Goal: Information Seeking & Learning: Learn about a topic

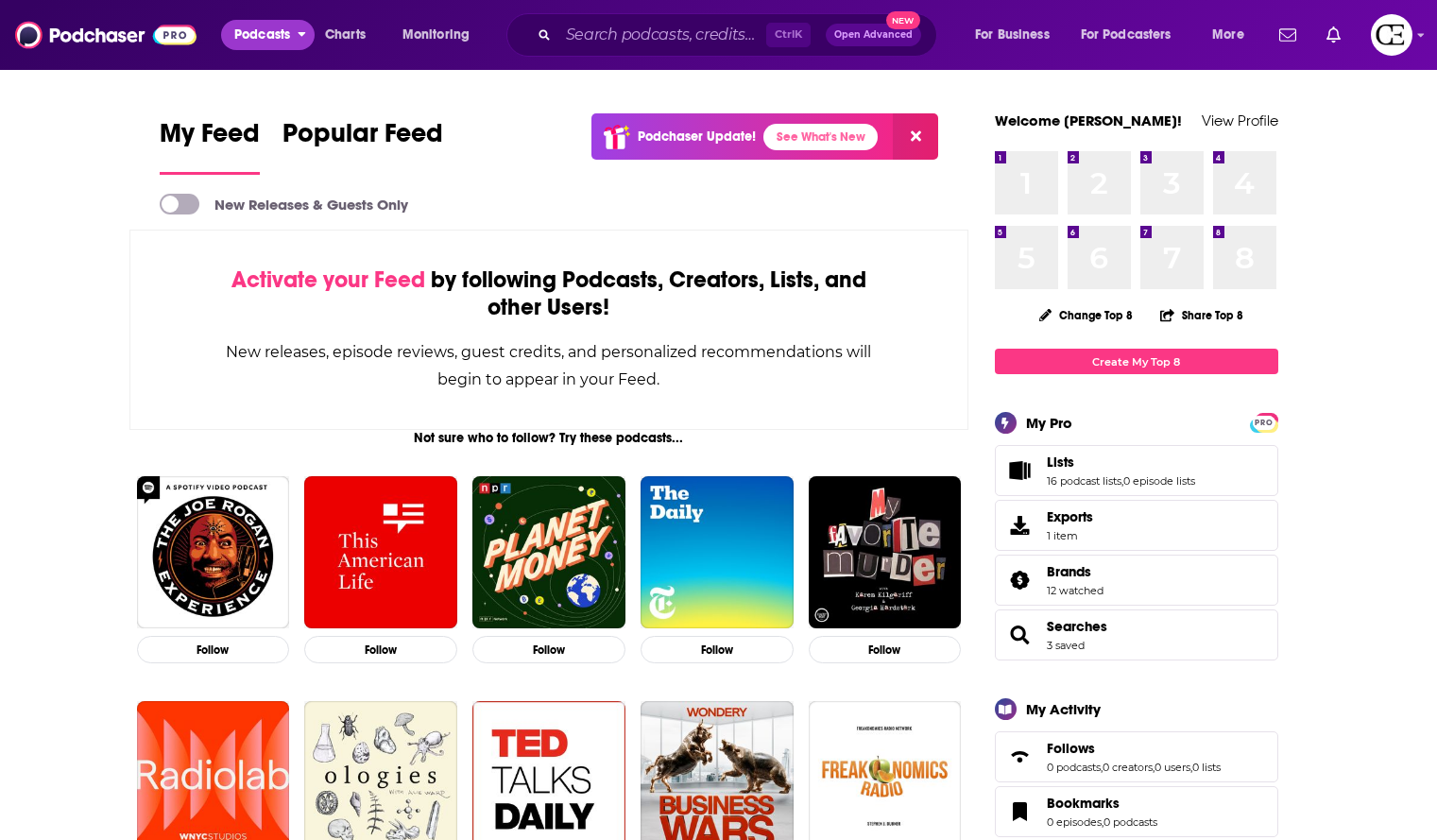
click at [283, 42] on span "Podcasts" at bounding box center [262, 35] width 56 height 26
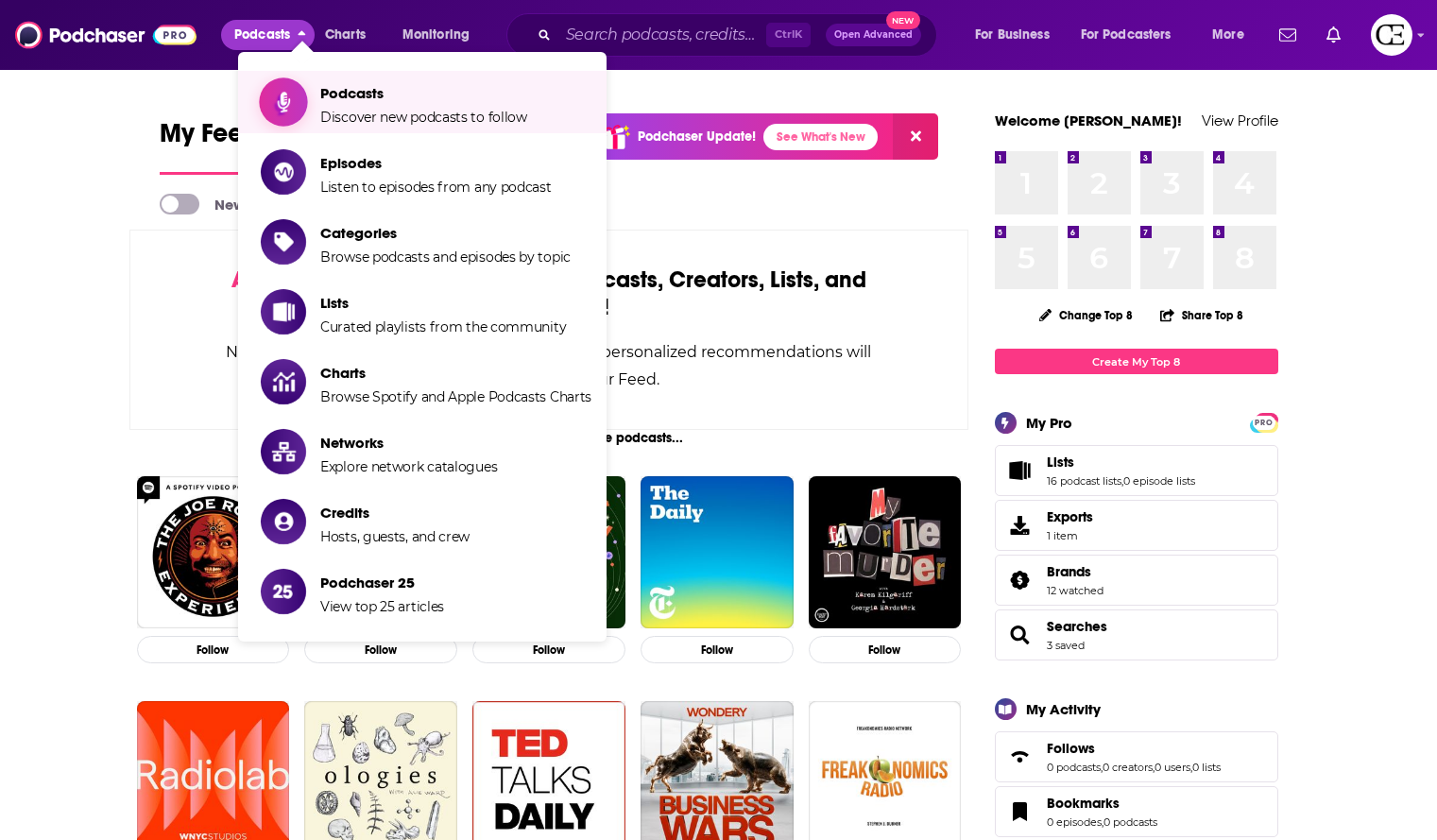
click at [298, 102] on span "Show item sub-menu" at bounding box center [283, 101] width 145 height 145
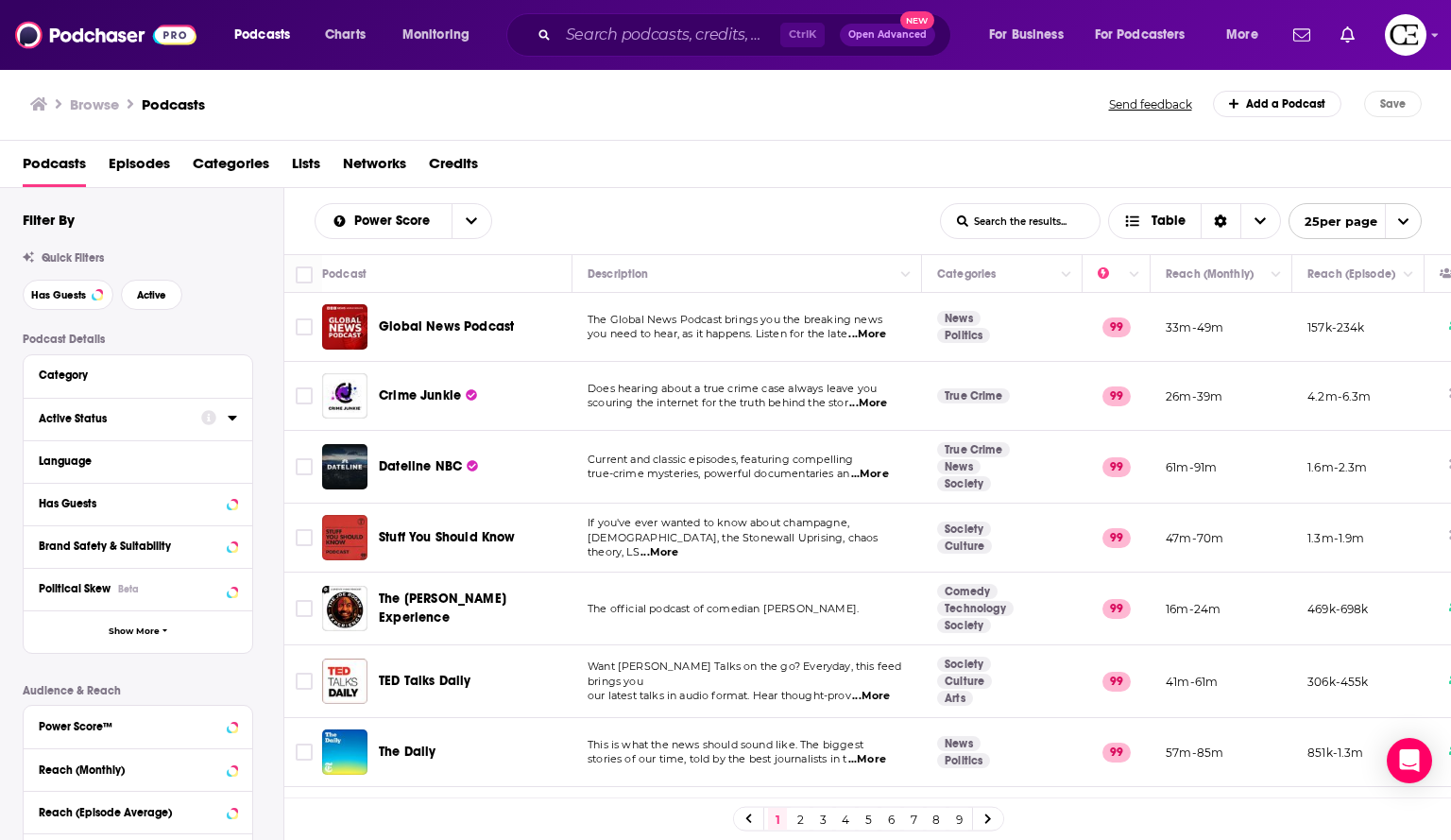
click at [235, 417] on icon at bounding box center [232, 418] width 9 height 5
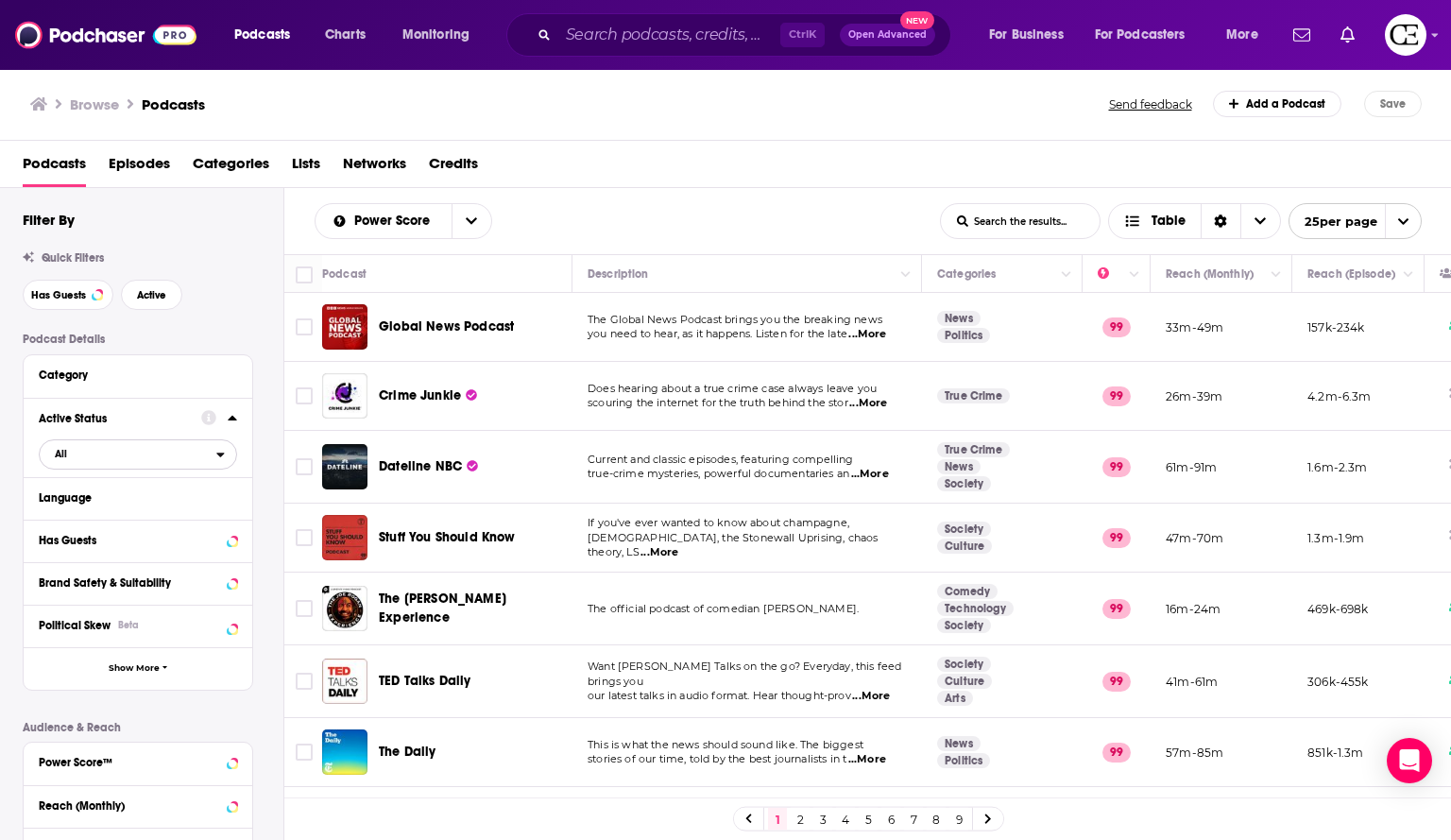
click at [209, 459] on span "All" at bounding box center [128, 453] width 177 height 25
click at [183, 507] on div "Active 406k" at bounding box center [144, 516] width 212 height 31
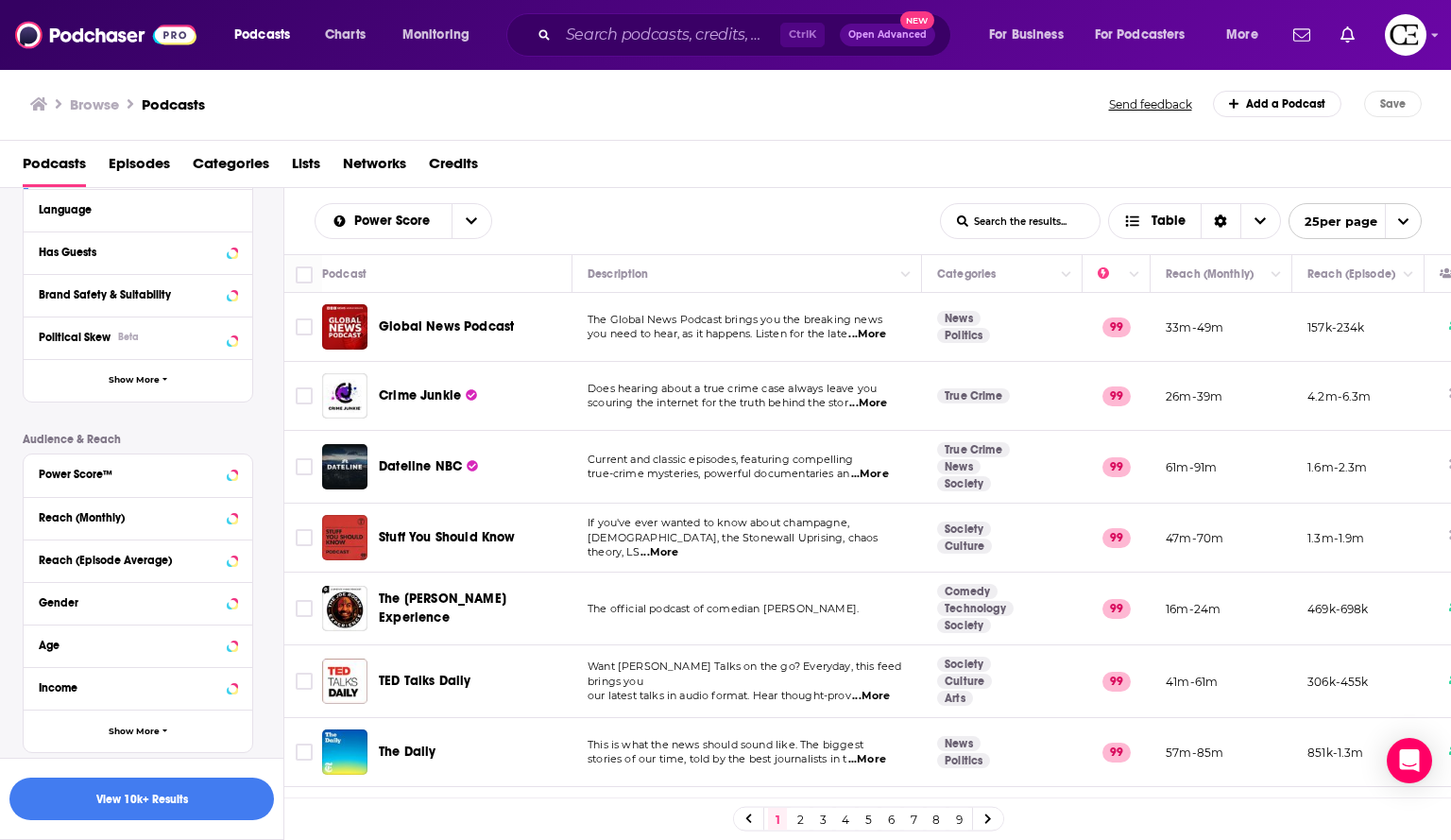
scroll to position [340, 0]
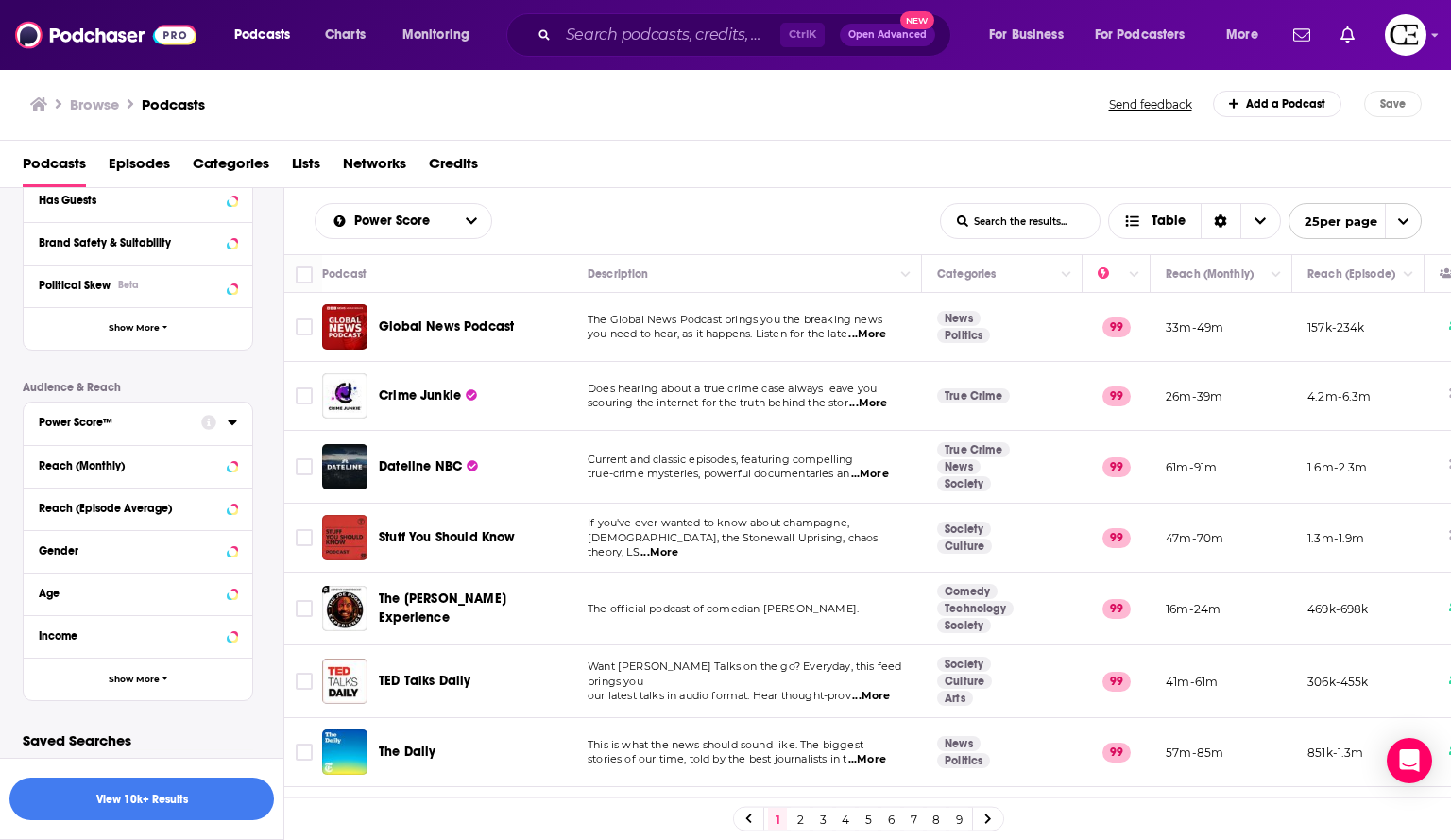
click at [165, 419] on div "Power Score™" at bounding box center [114, 422] width 150 height 13
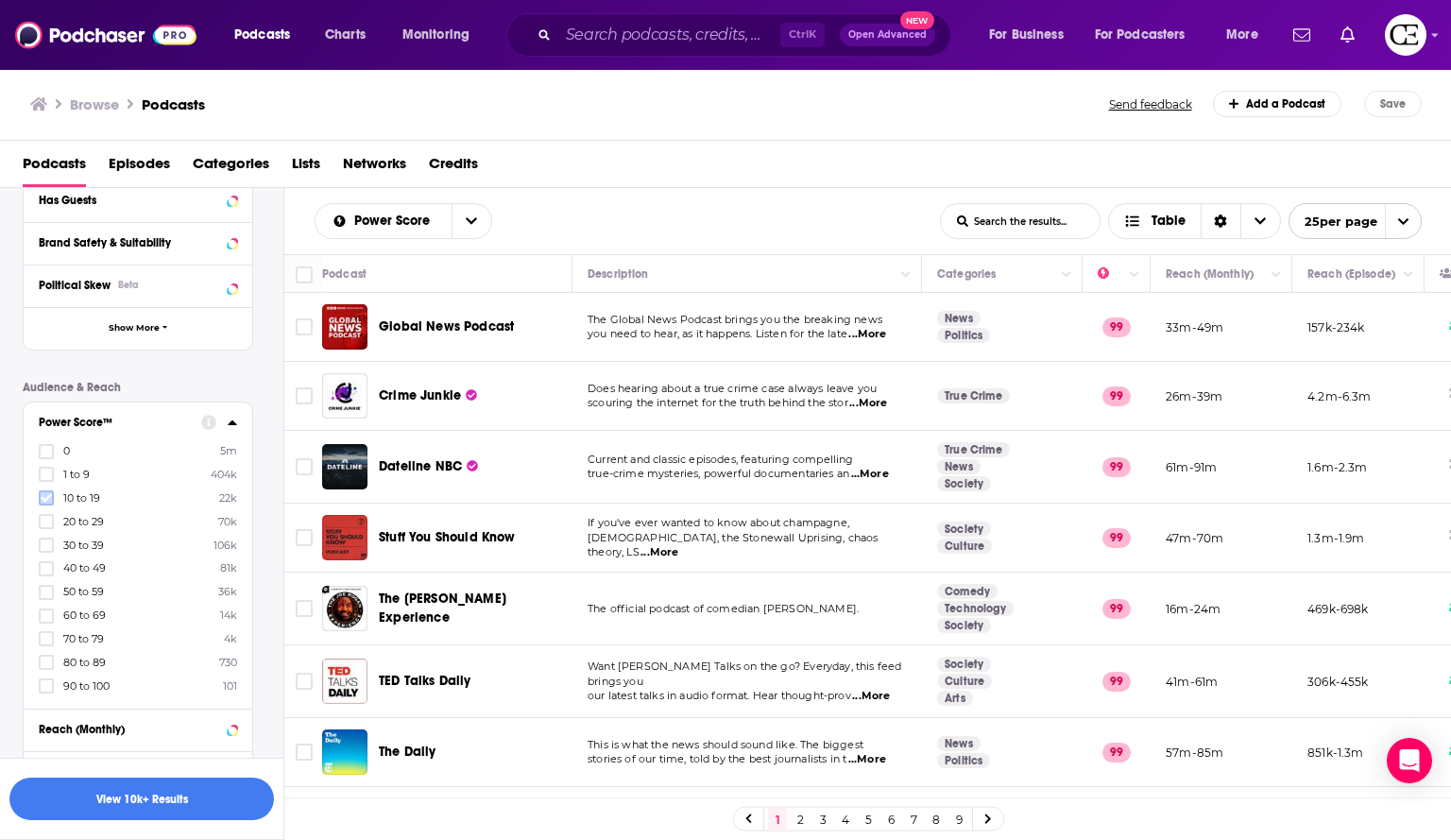
click at [44, 490] on label at bounding box center [46, 497] width 15 height 15
click at [48, 587] on icon at bounding box center [46, 592] width 12 height 12
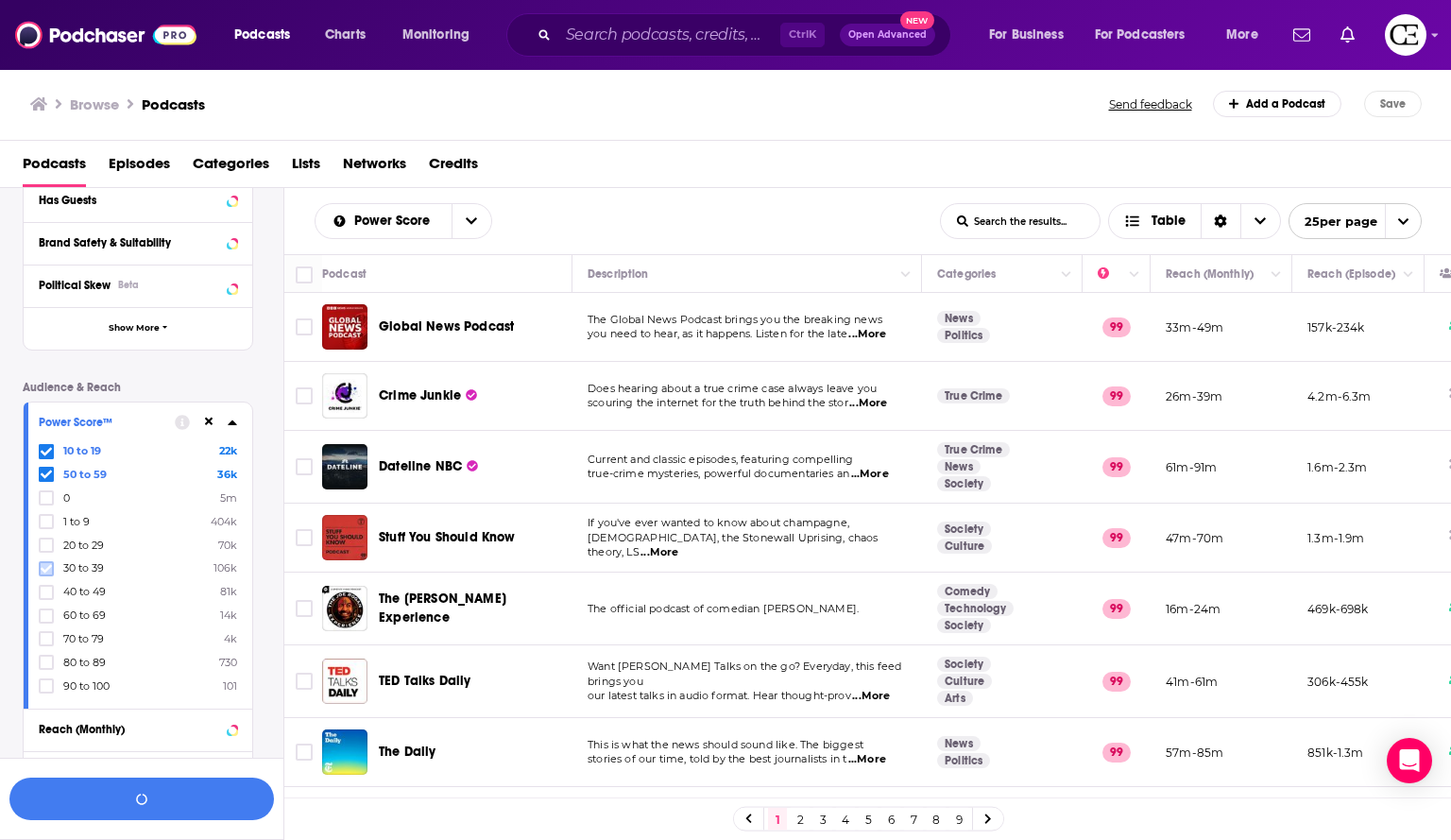
click at [48, 573] on icon at bounding box center [46, 569] width 12 height 12
click at [44, 594] on icon at bounding box center [46, 591] width 12 height 9
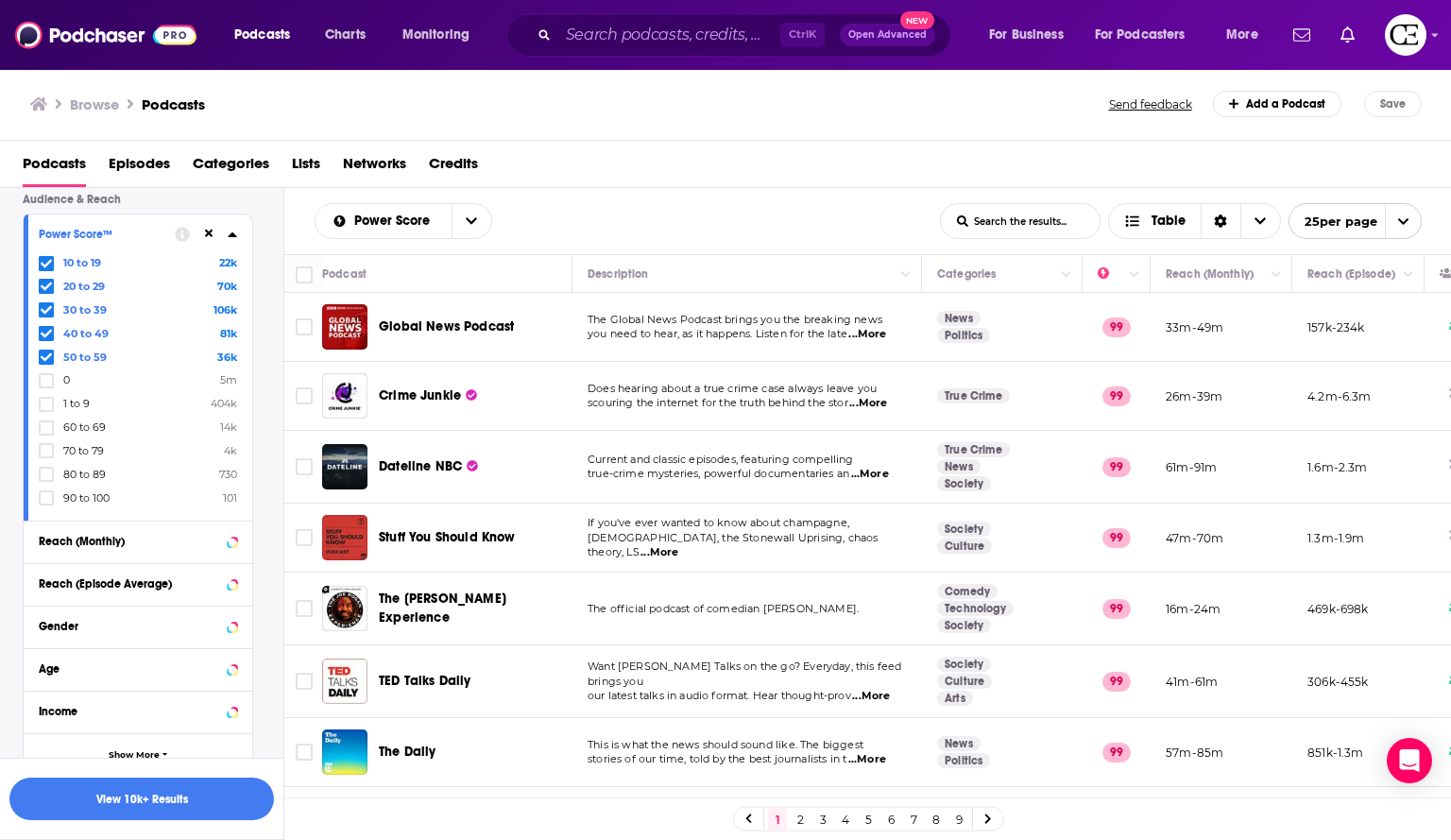
scroll to position [529, 0]
click at [102, 627] on div "Gender" at bounding box center [114, 625] width 150 height 13
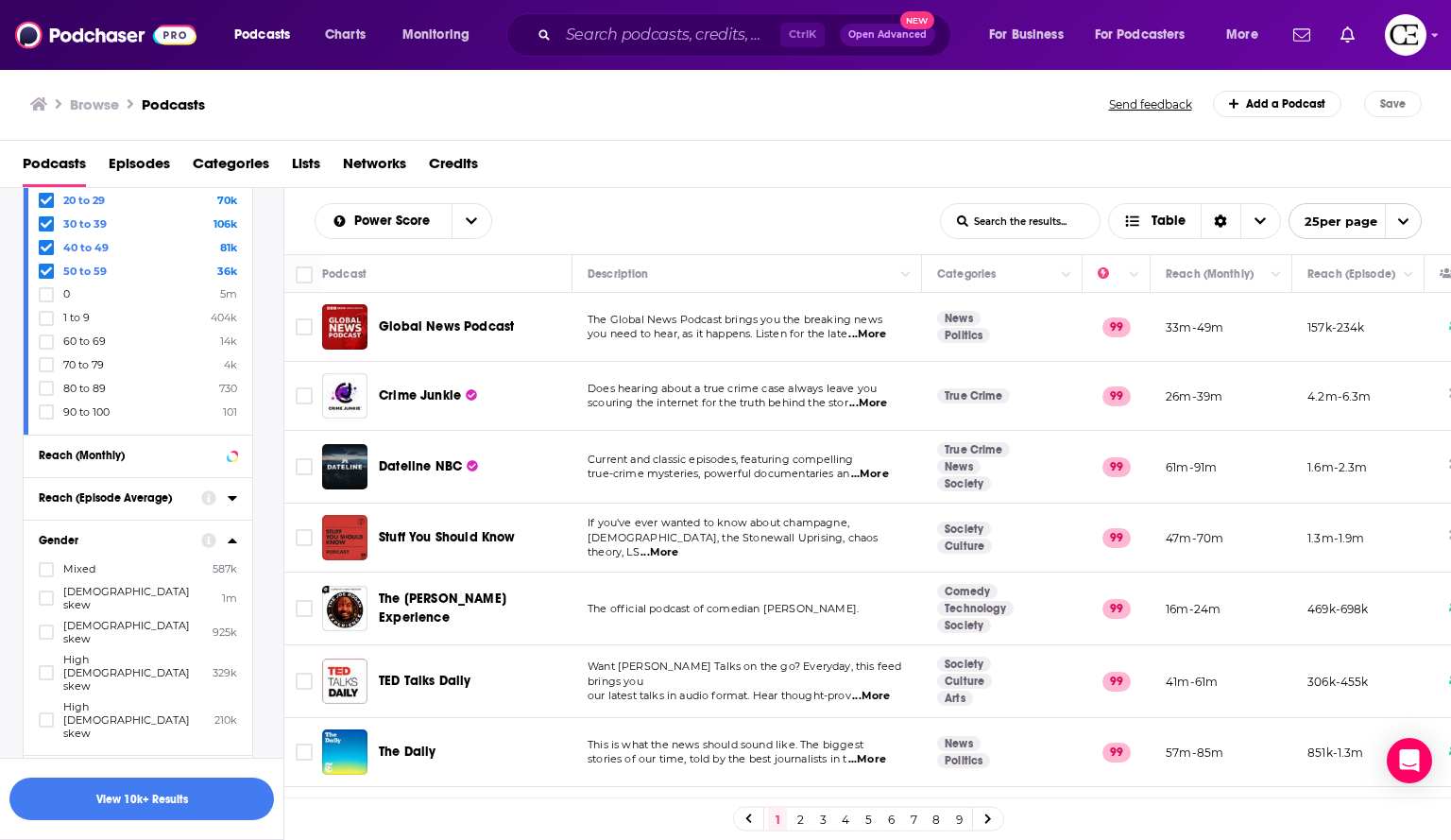
scroll to position [615, 0]
click at [49, 713] on icon at bounding box center [46, 719] width 12 height 12
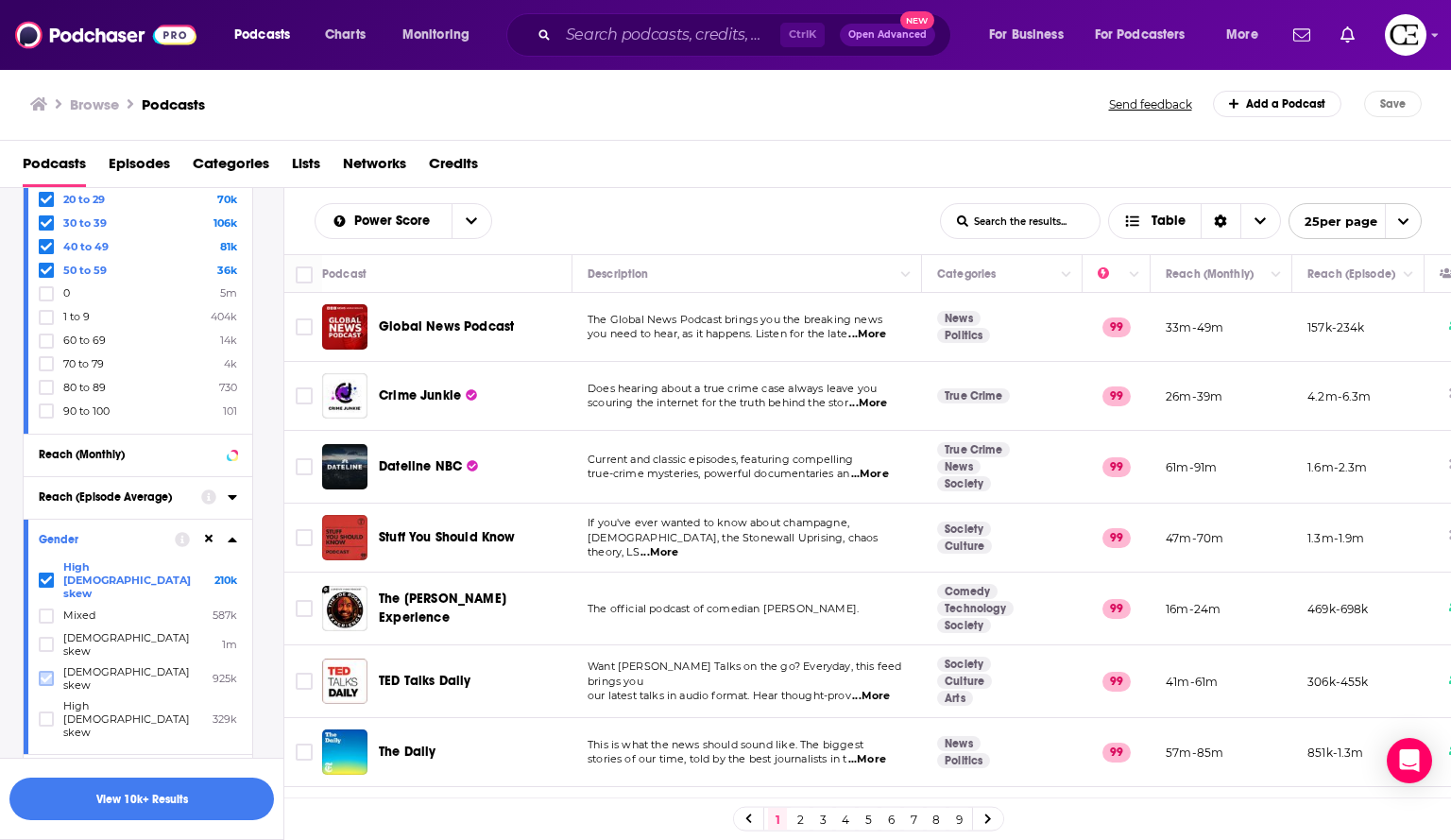
click at [47, 673] on icon at bounding box center [46, 678] width 12 height 12
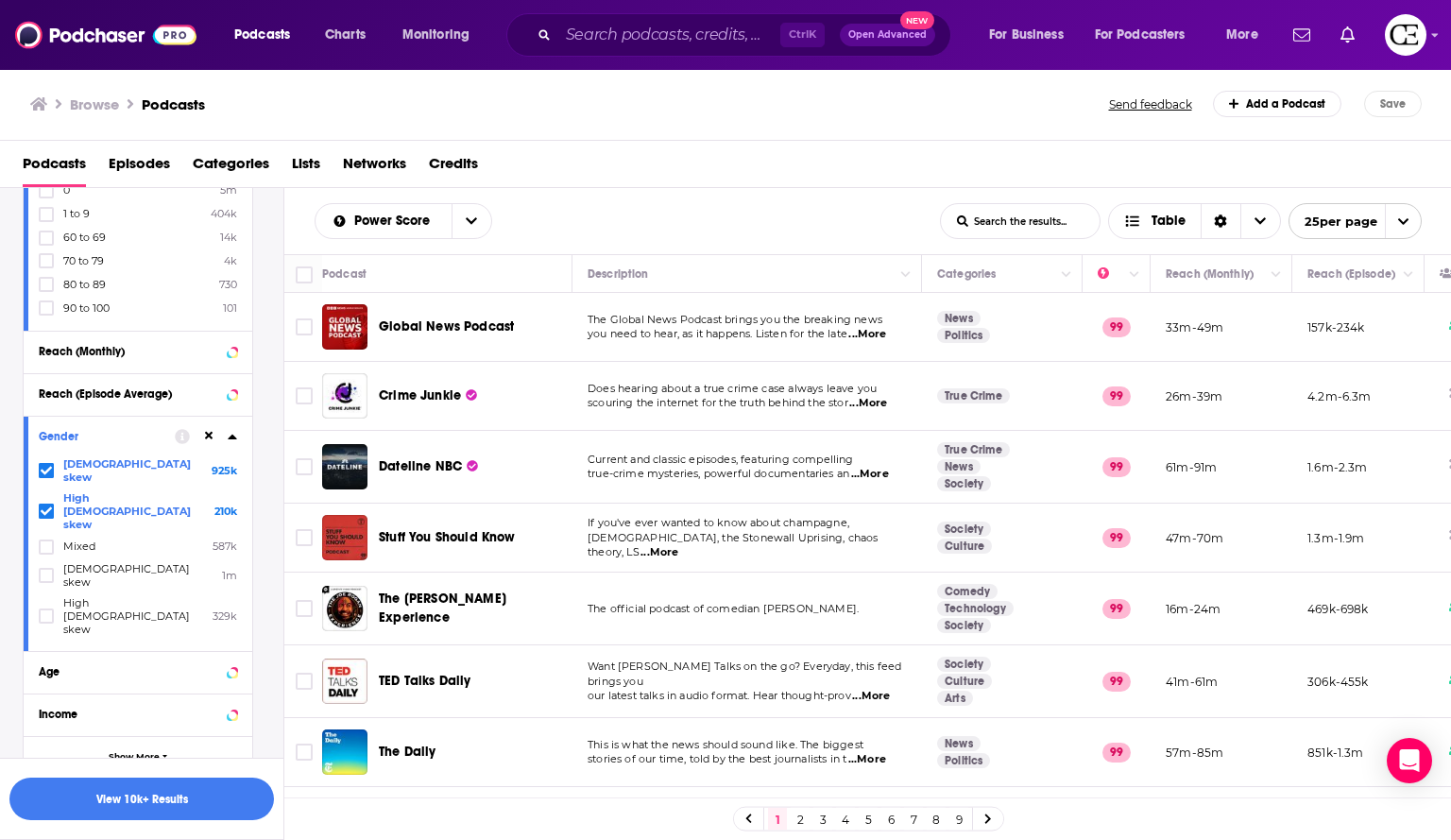
scroll to position [727, 0]
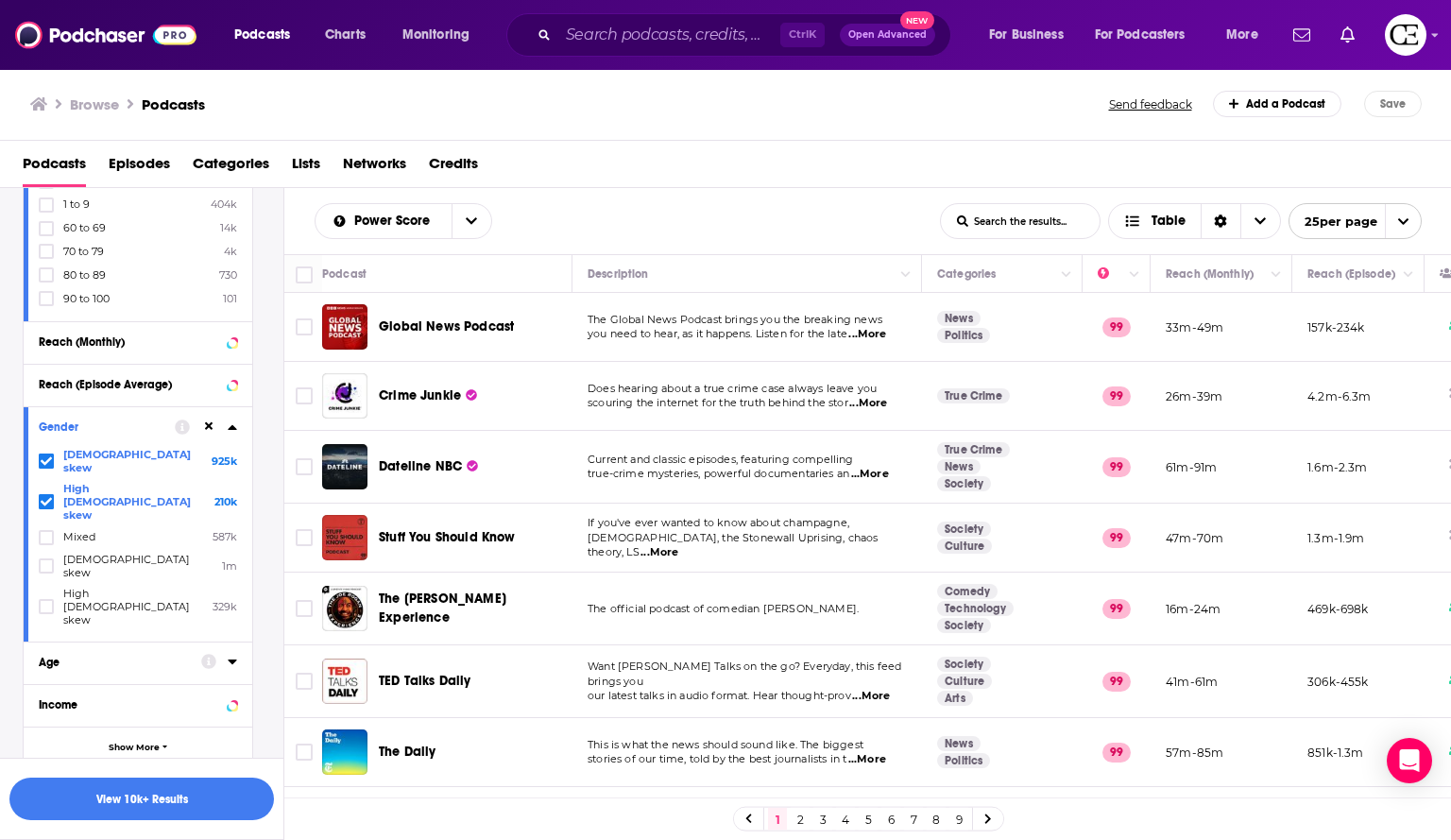
click at [130, 655] on div "Age" at bounding box center [114, 662] width 150 height 13
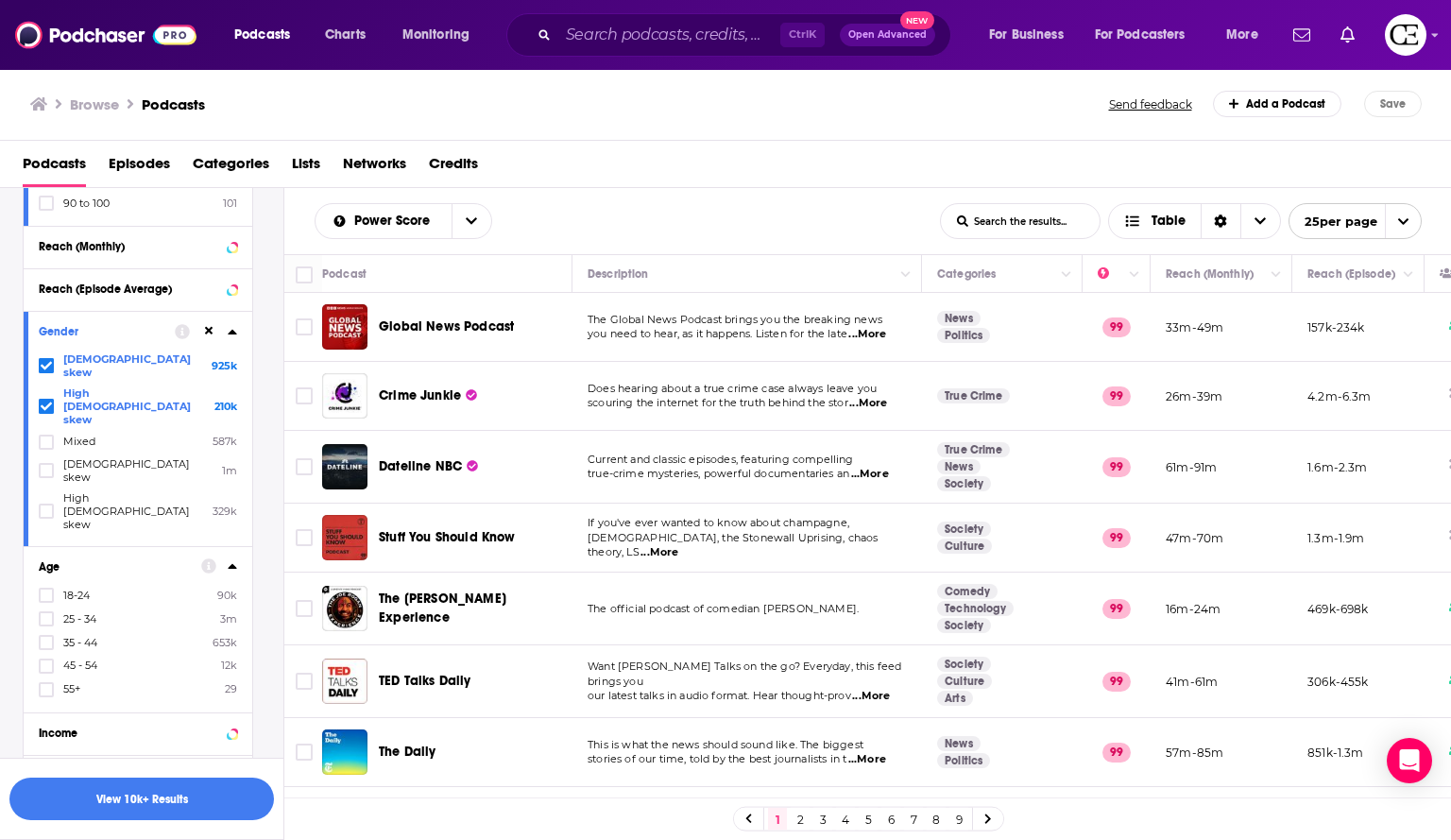
scroll to position [824, 0]
click at [39, 634] on label at bounding box center [46, 642] width 15 height 15
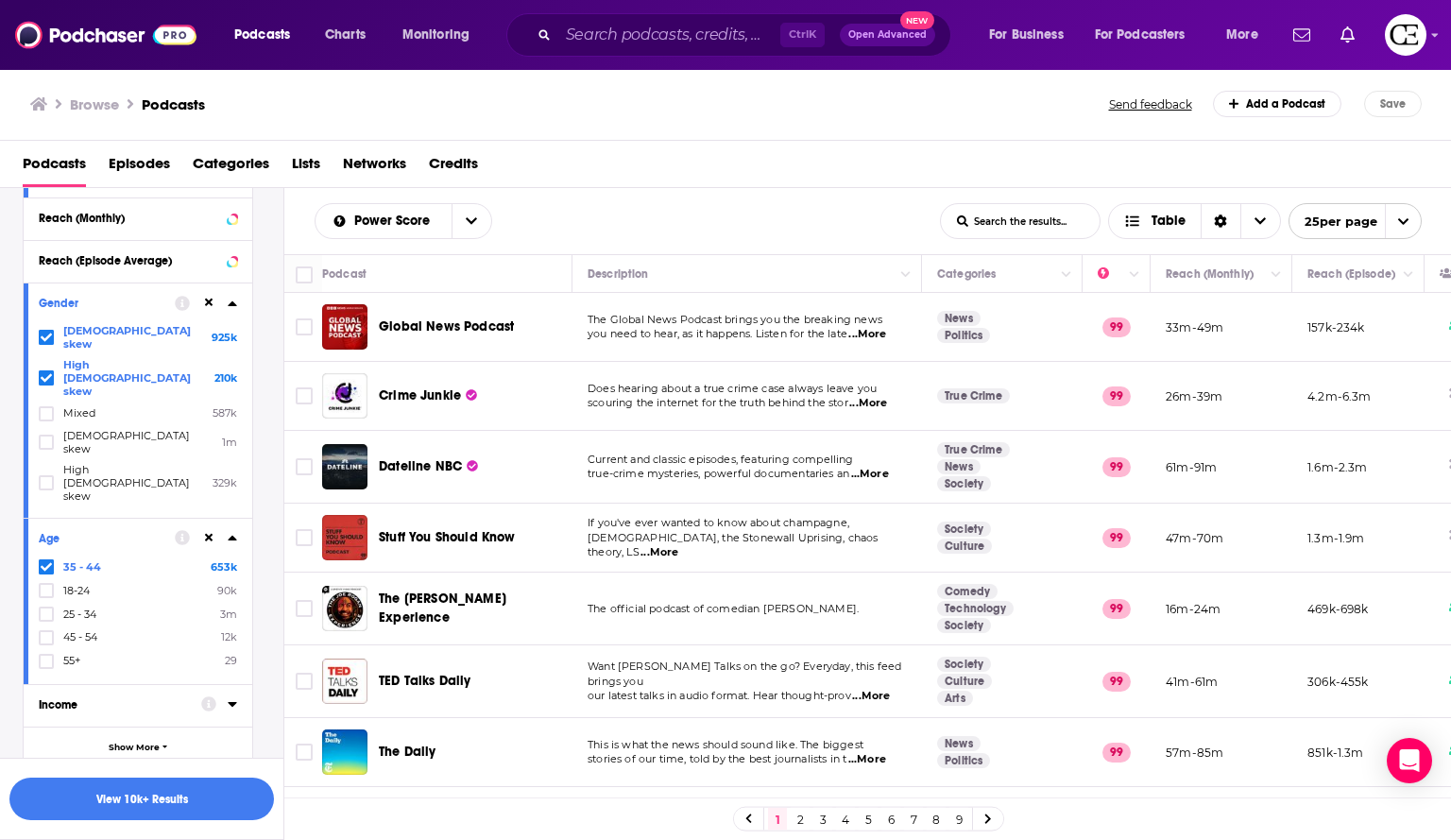
click at [143, 698] on div "Income" at bounding box center [114, 704] width 150 height 13
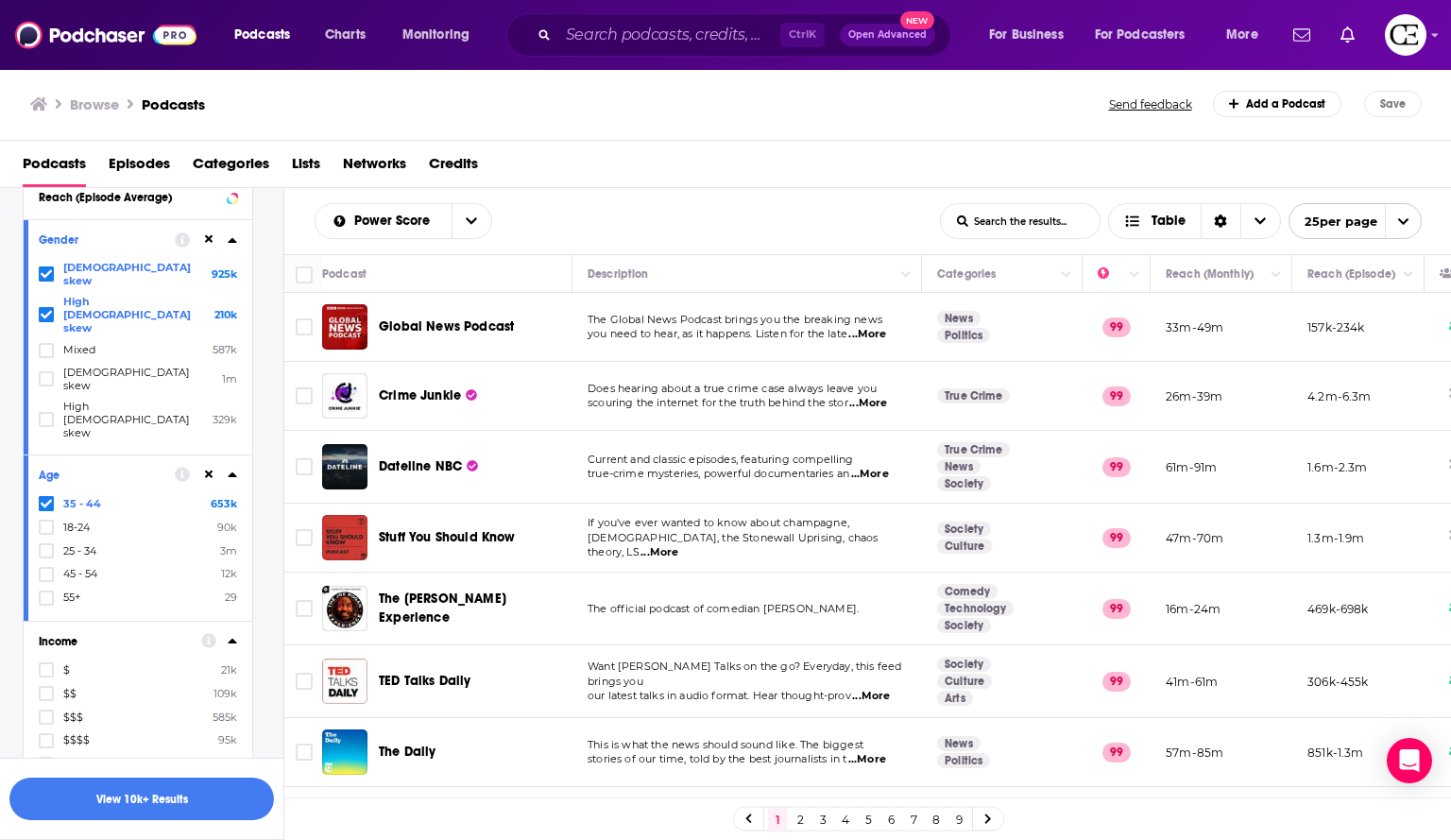
scroll to position [925, 0]
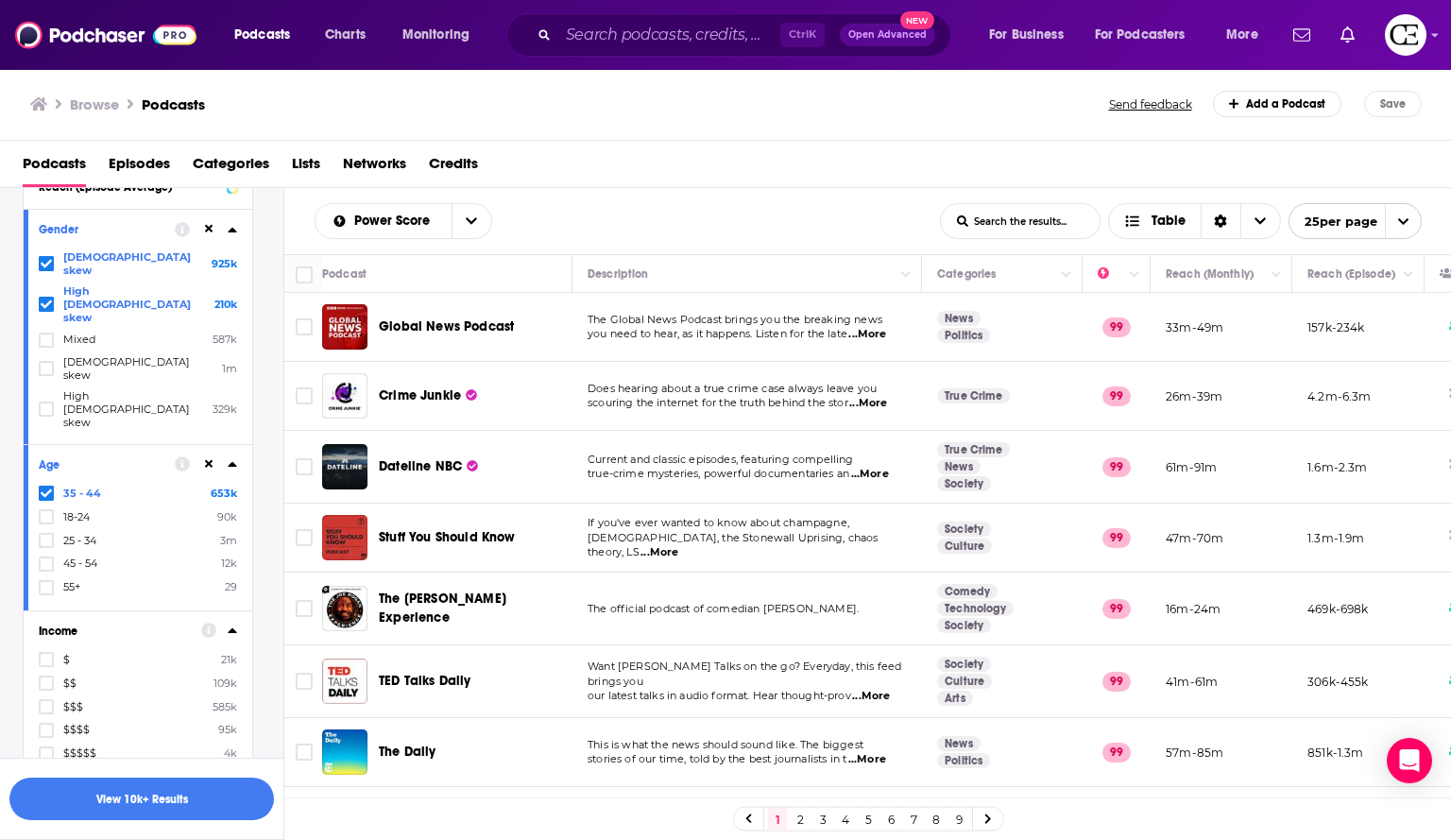
click at [56, 698] on div at bounding box center [48, 705] width 19 height 16
click at [46, 712] on input "multiSelectOption-income-tier-2-2" at bounding box center [46, 712] width 0 height 0
click at [49, 725] on icon at bounding box center [46, 729] width 12 height 9
click at [47, 748] on icon at bounding box center [46, 753] width 12 height 12
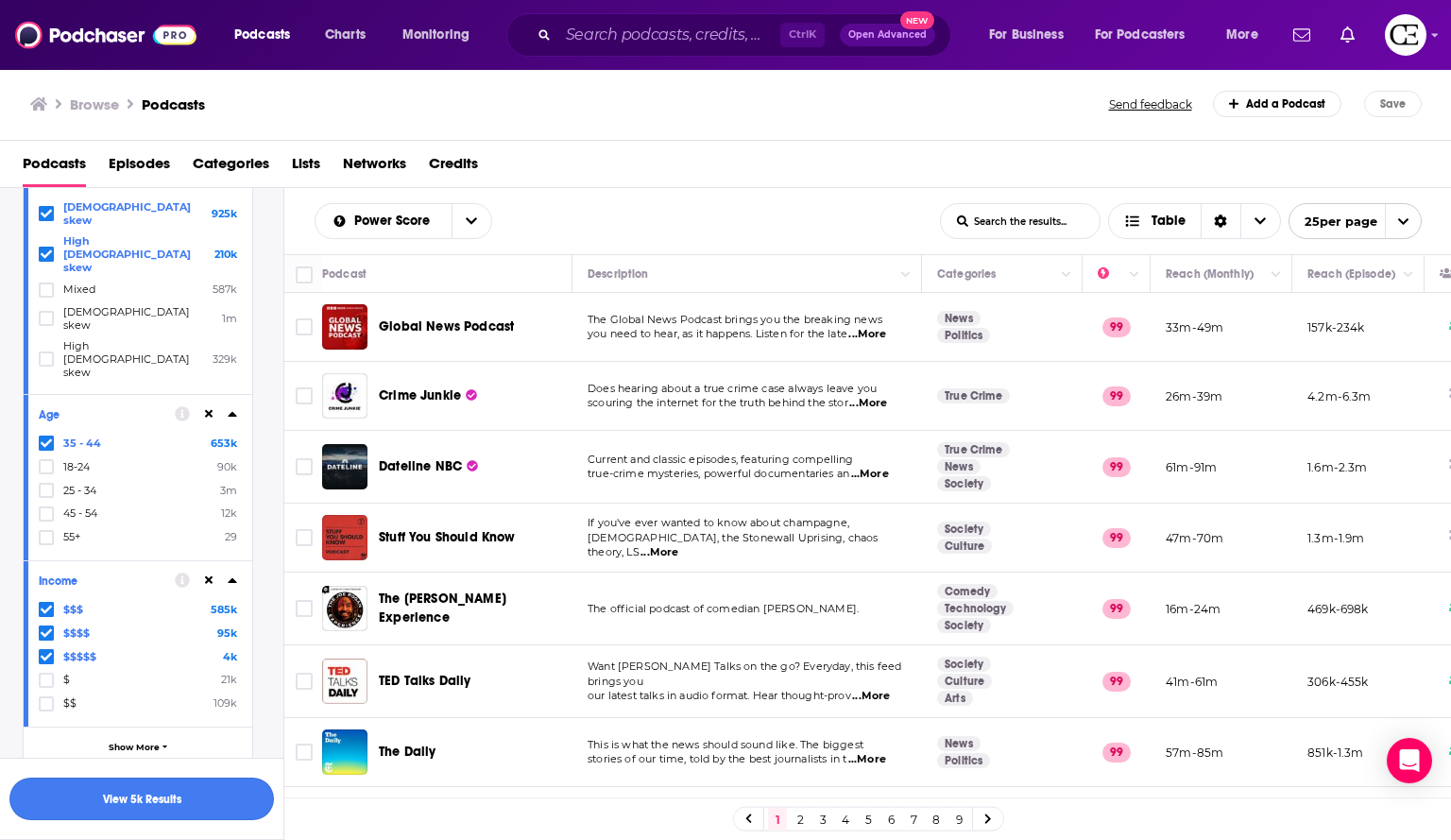
click at [191, 806] on button "View 5k Results" at bounding box center [141, 799] width 265 height 42
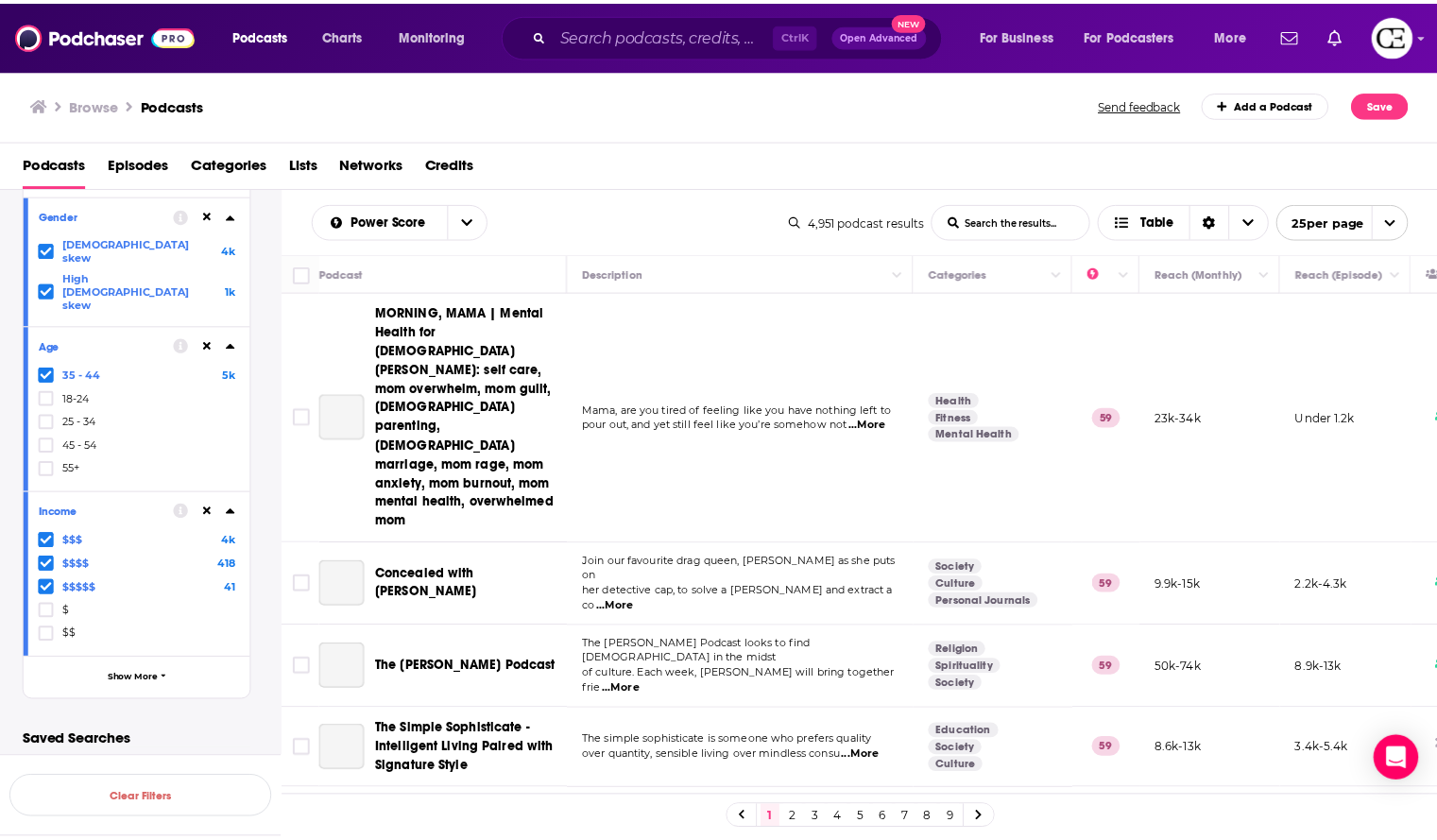
scroll to position [763, 0]
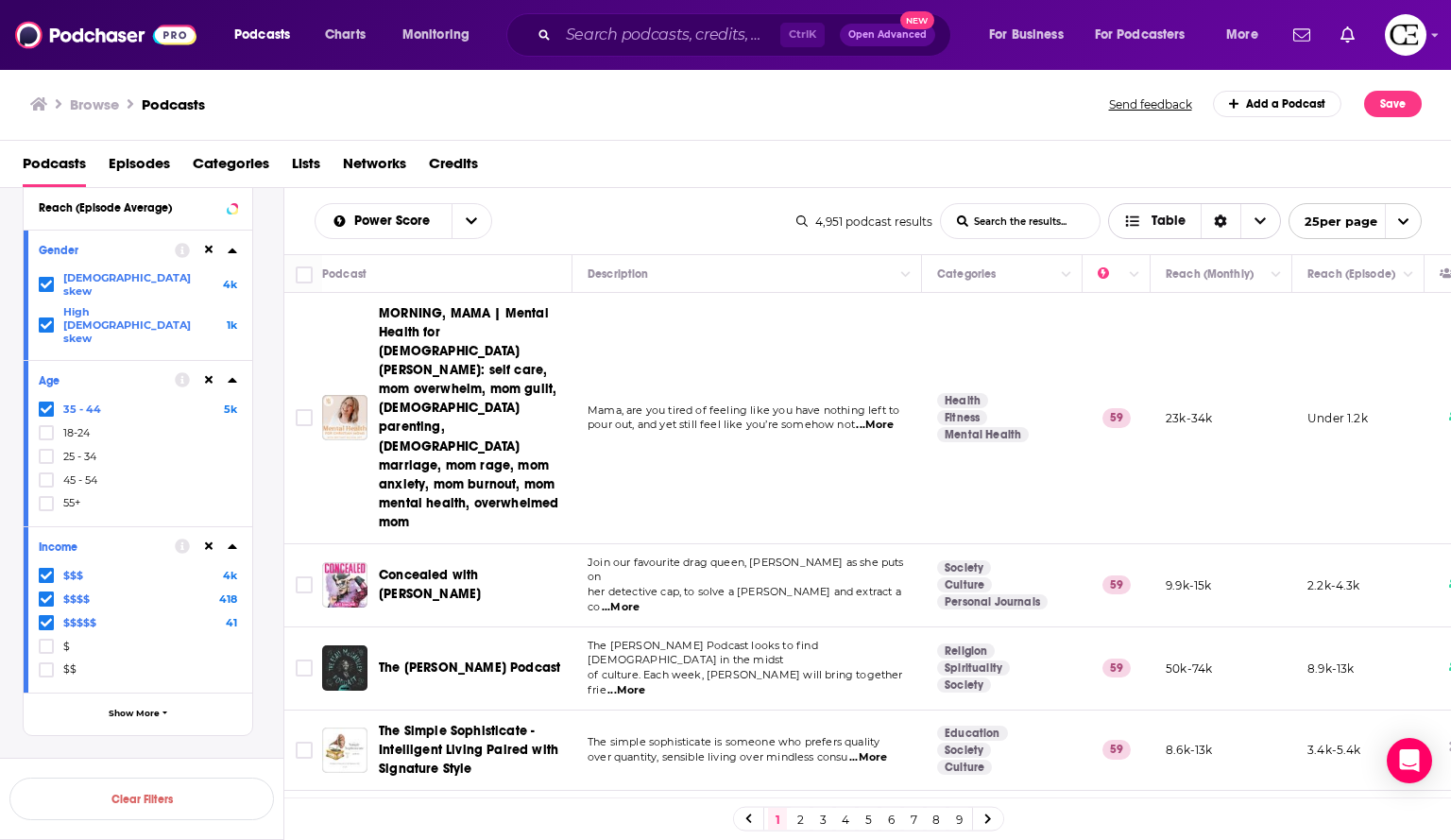
click at [1248, 216] on span "Choose View" at bounding box center [1260, 220] width 39 height 34
click at [1161, 284] on span "Gallery" at bounding box center [1206, 286] width 118 height 11
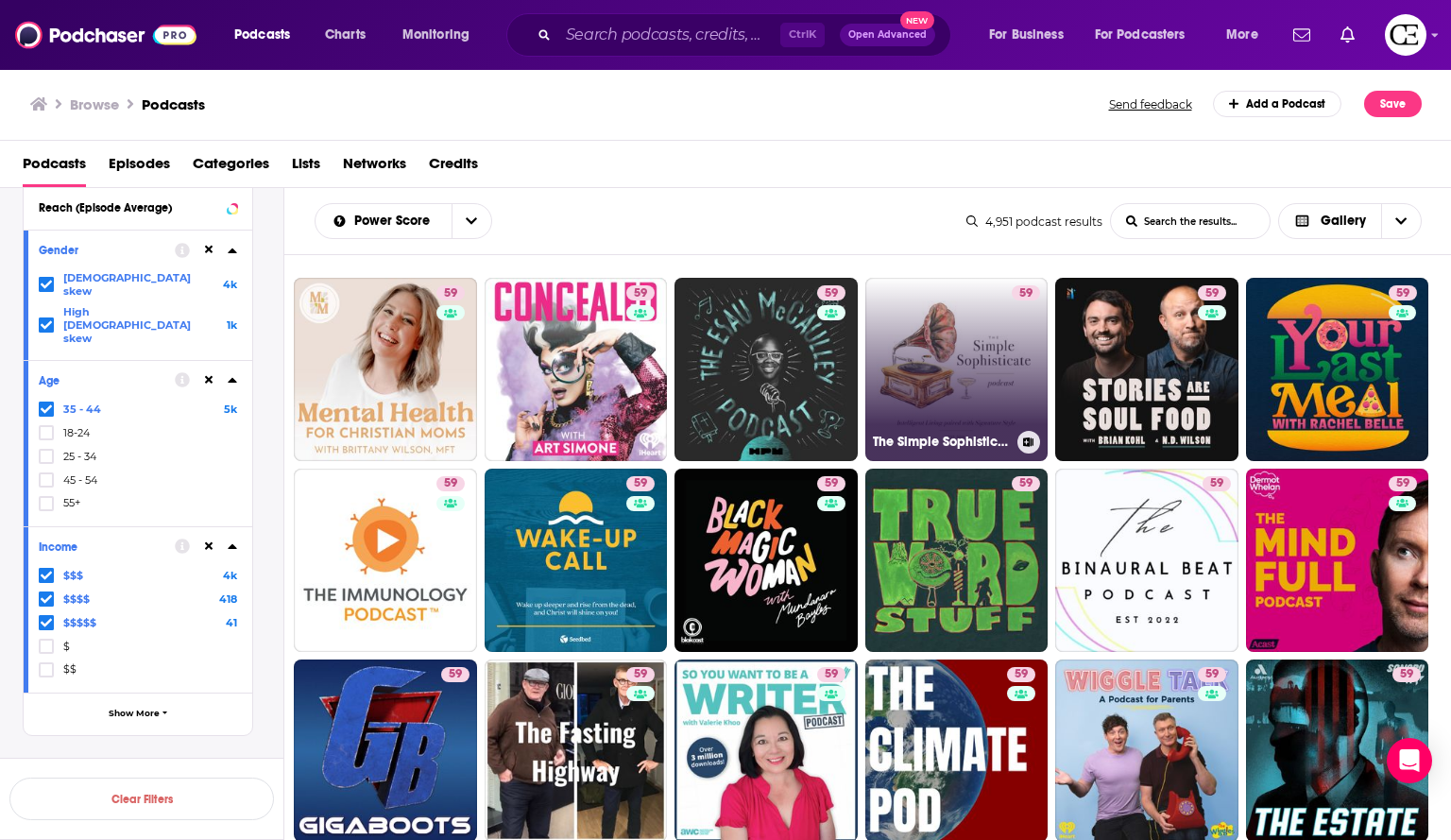
click at [993, 371] on link "59 The Simple Sophisticate - Intelligent Living Paired with Signature Style" at bounding box center [956, 369] width 183 height 183
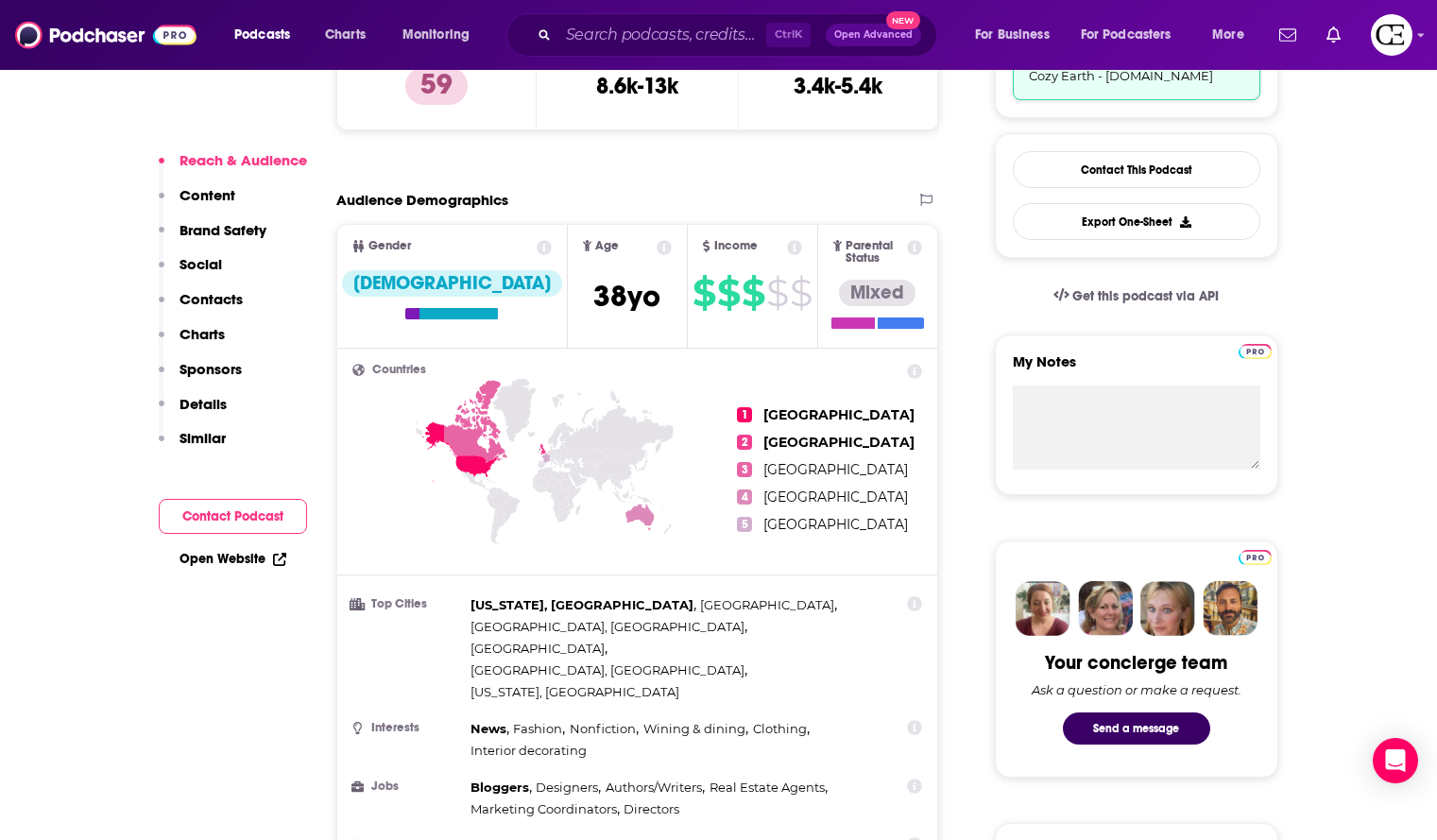
scroll to position [611, 0]
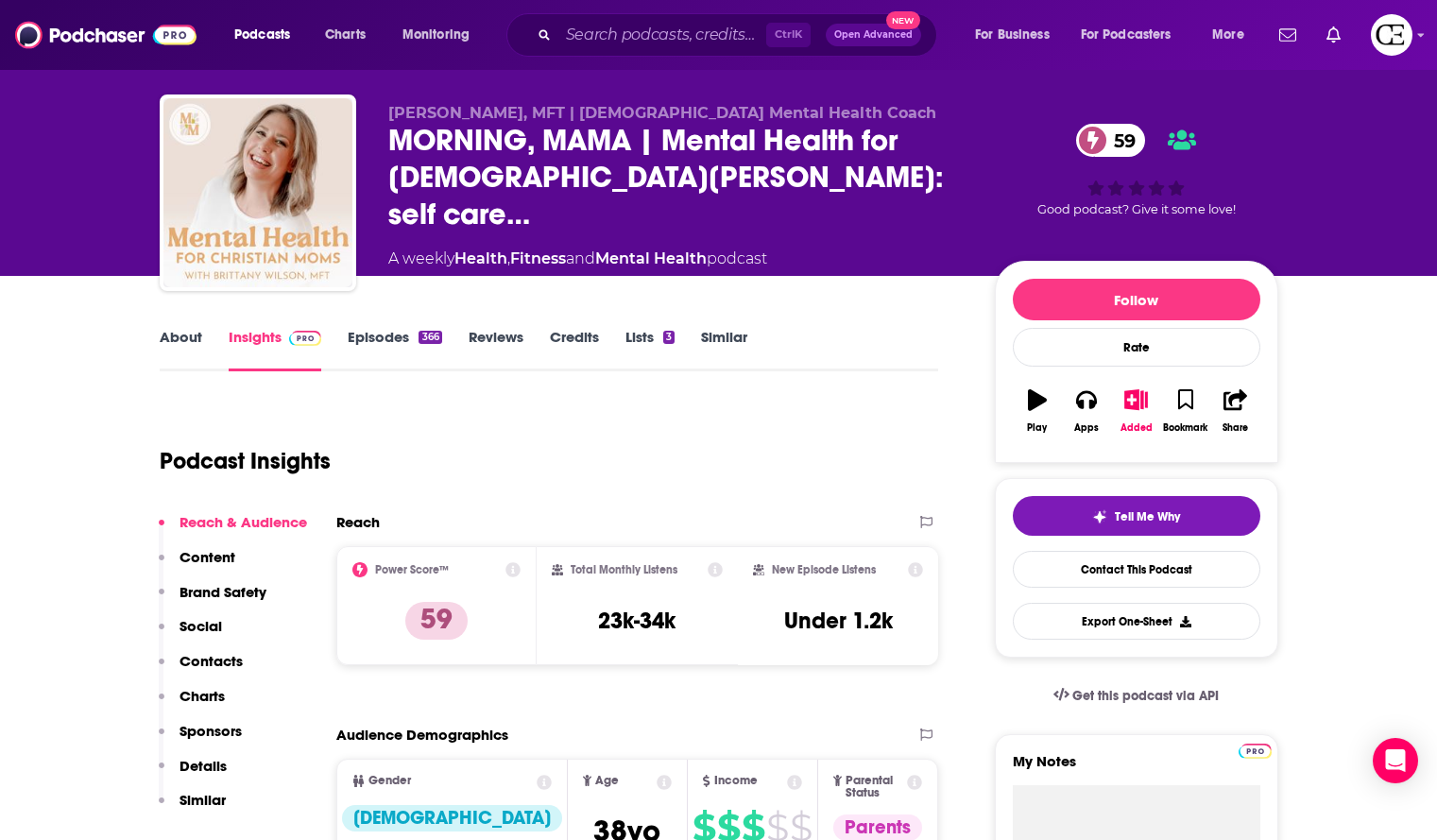
scroll to position [33, 0]
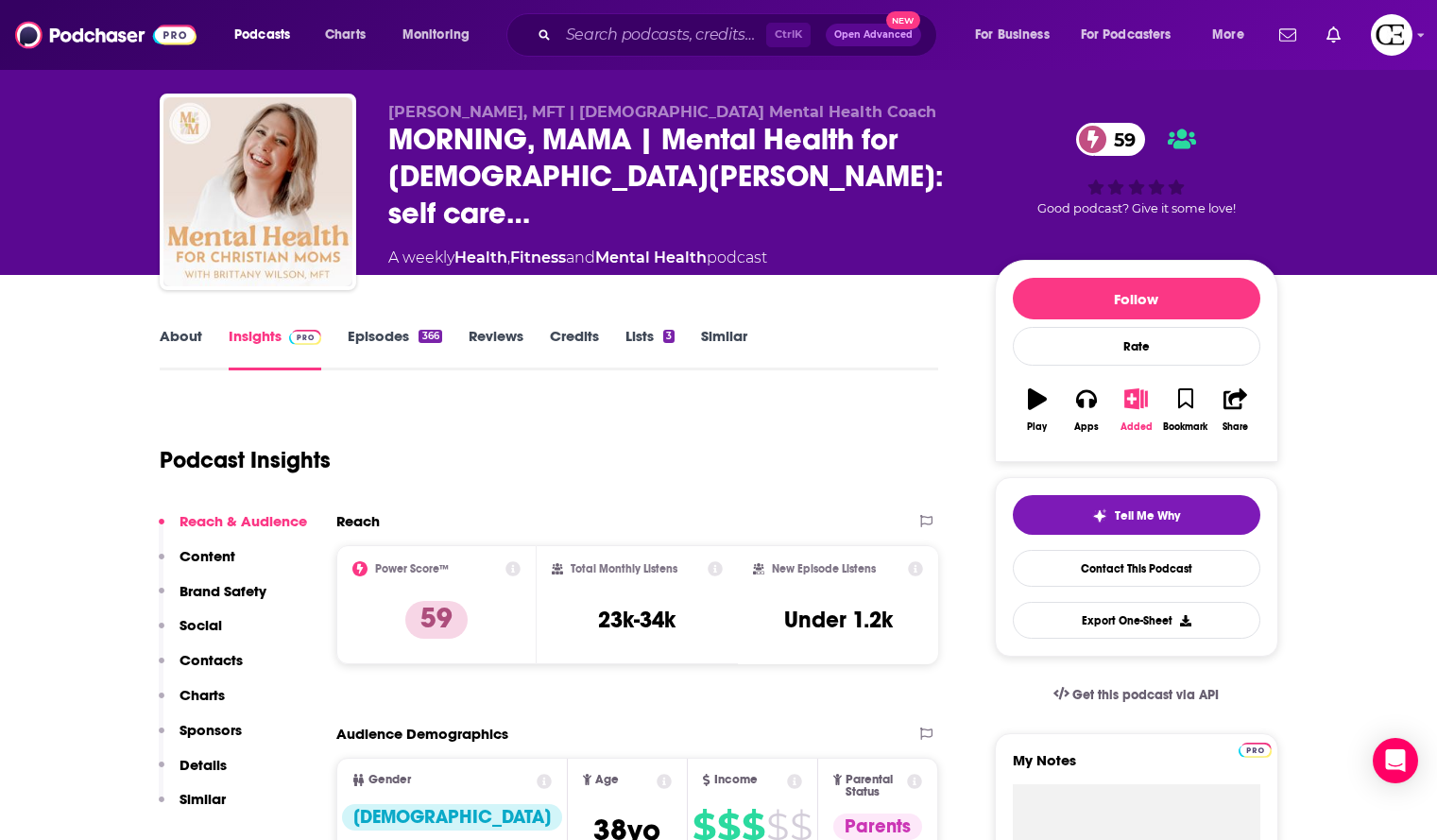
click at [1137, 400] on icon "button" at bounding box center [1136, 398] width 24 height 21
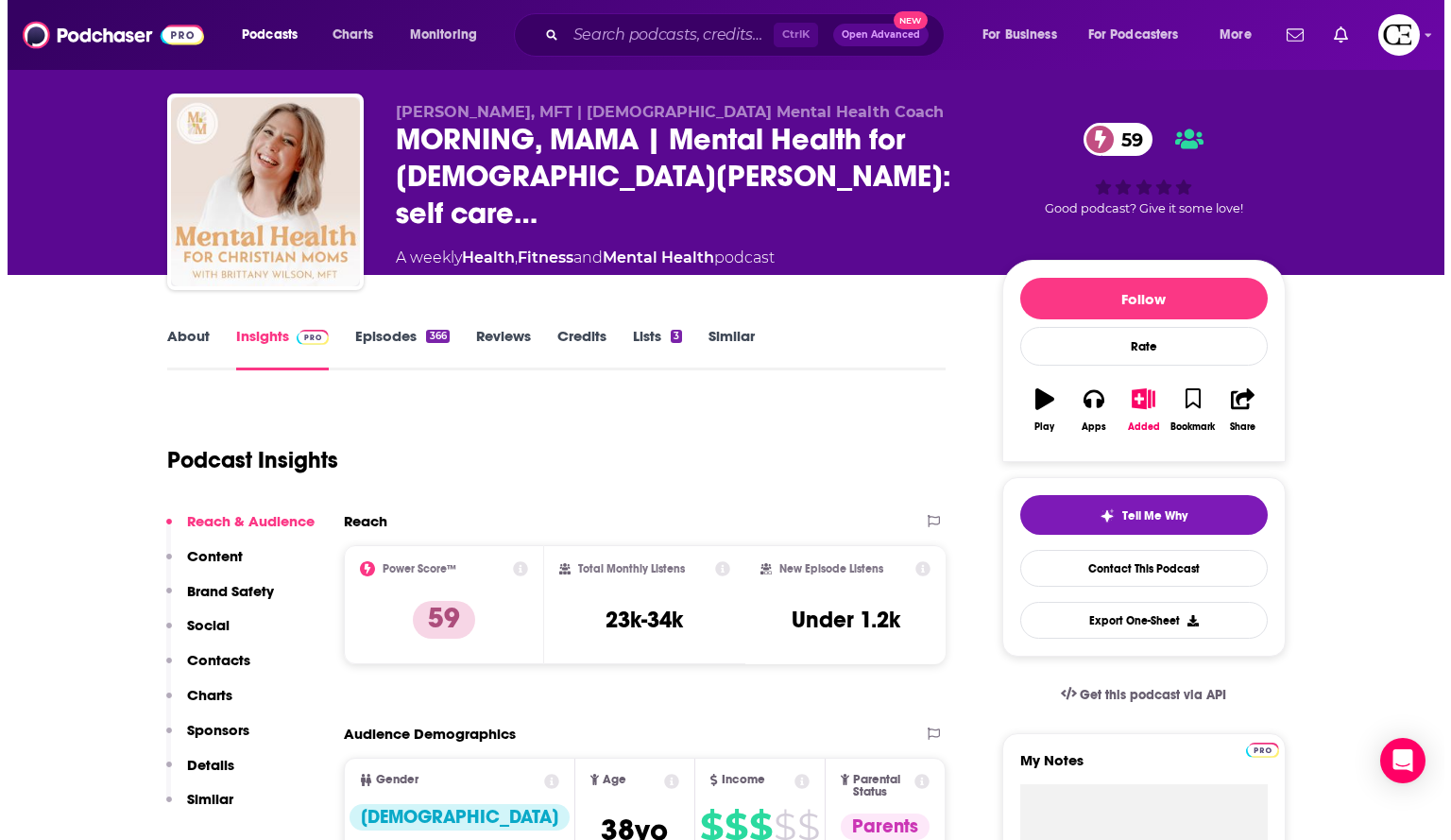
scroll to position [0, 0]
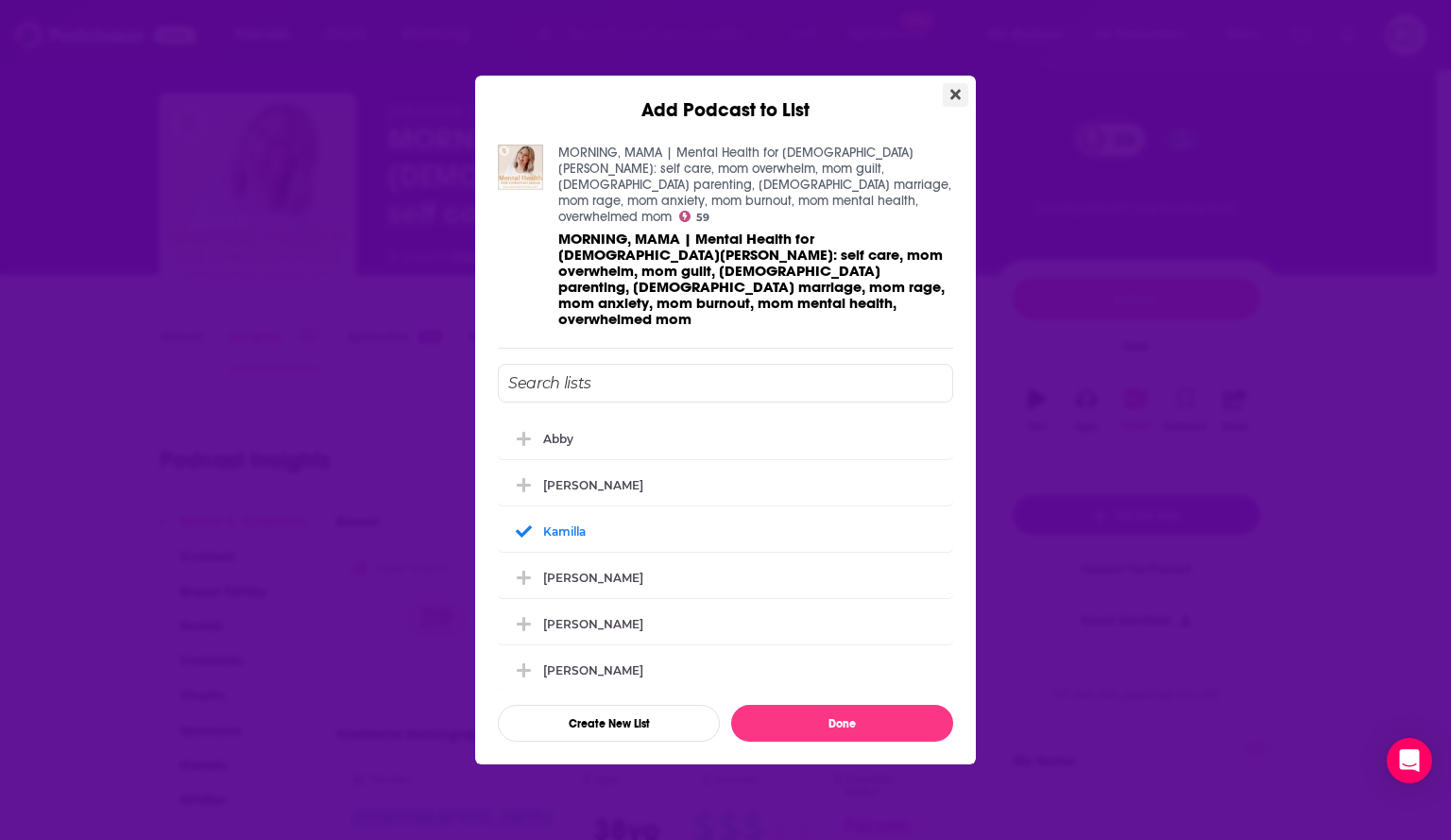
click at [955, 102] on icon "Close" at bounding box center [955, 94] width 11 height 15
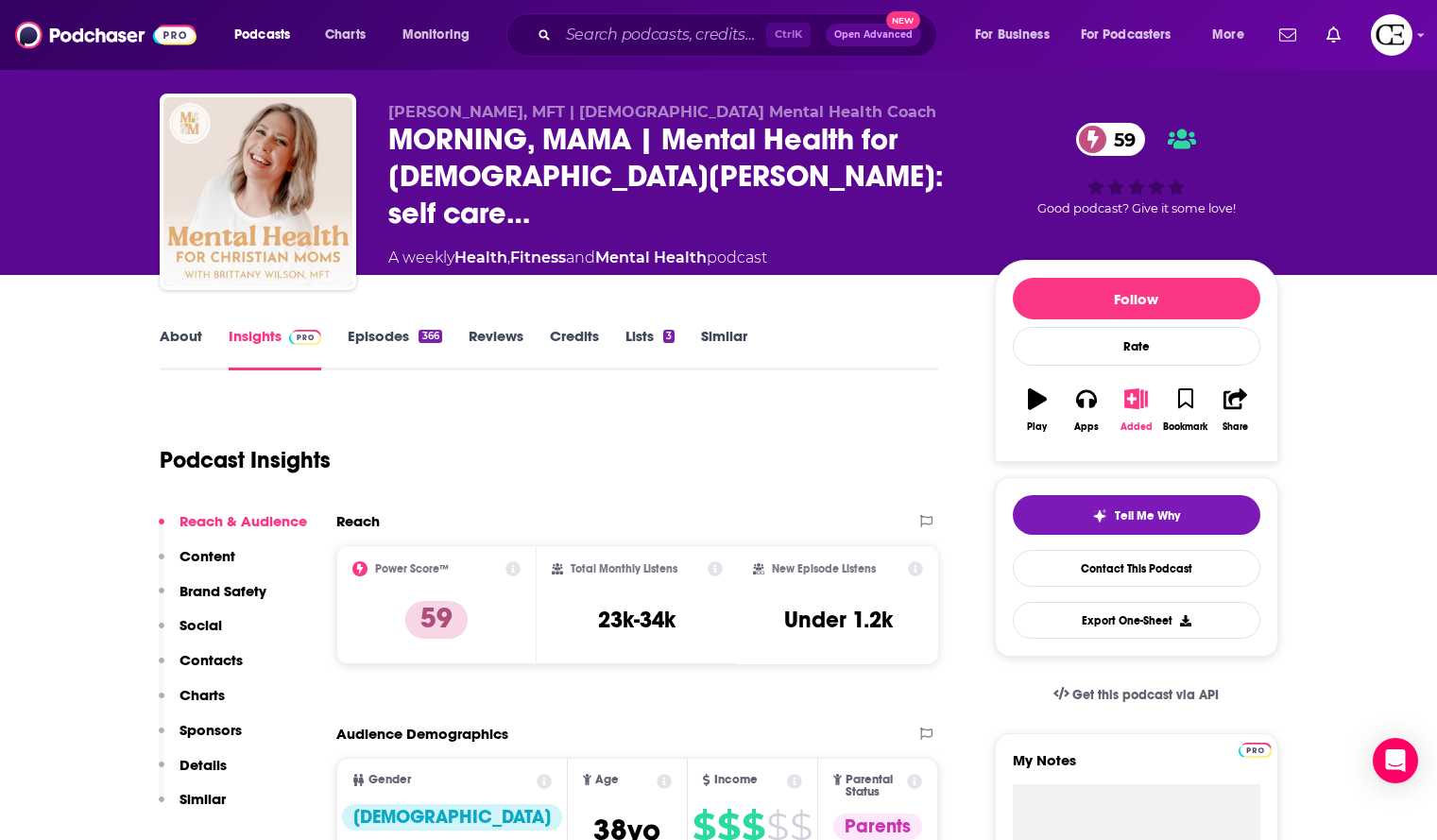
scroll to position [130, 0]
